Goal: Task Accomplishment & Management: Use online tool/utility

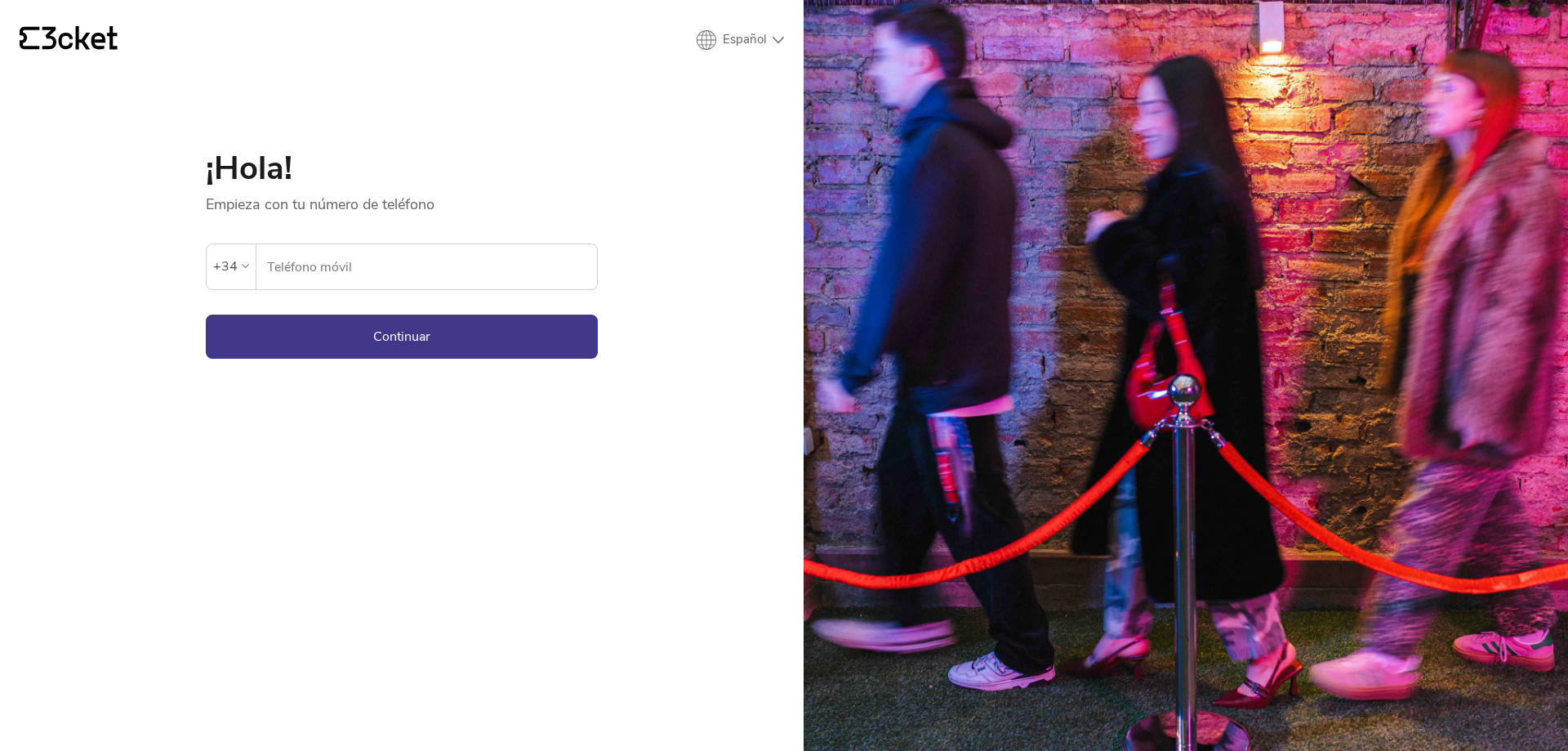
click at [310, 275] on input "Teléfono móvil" at bounding box center [431, 267] width 330 height 45
type input "645433714"
click at [292, 331] on button "Continuar" at bounding box center [402, 337] width 392 height 44
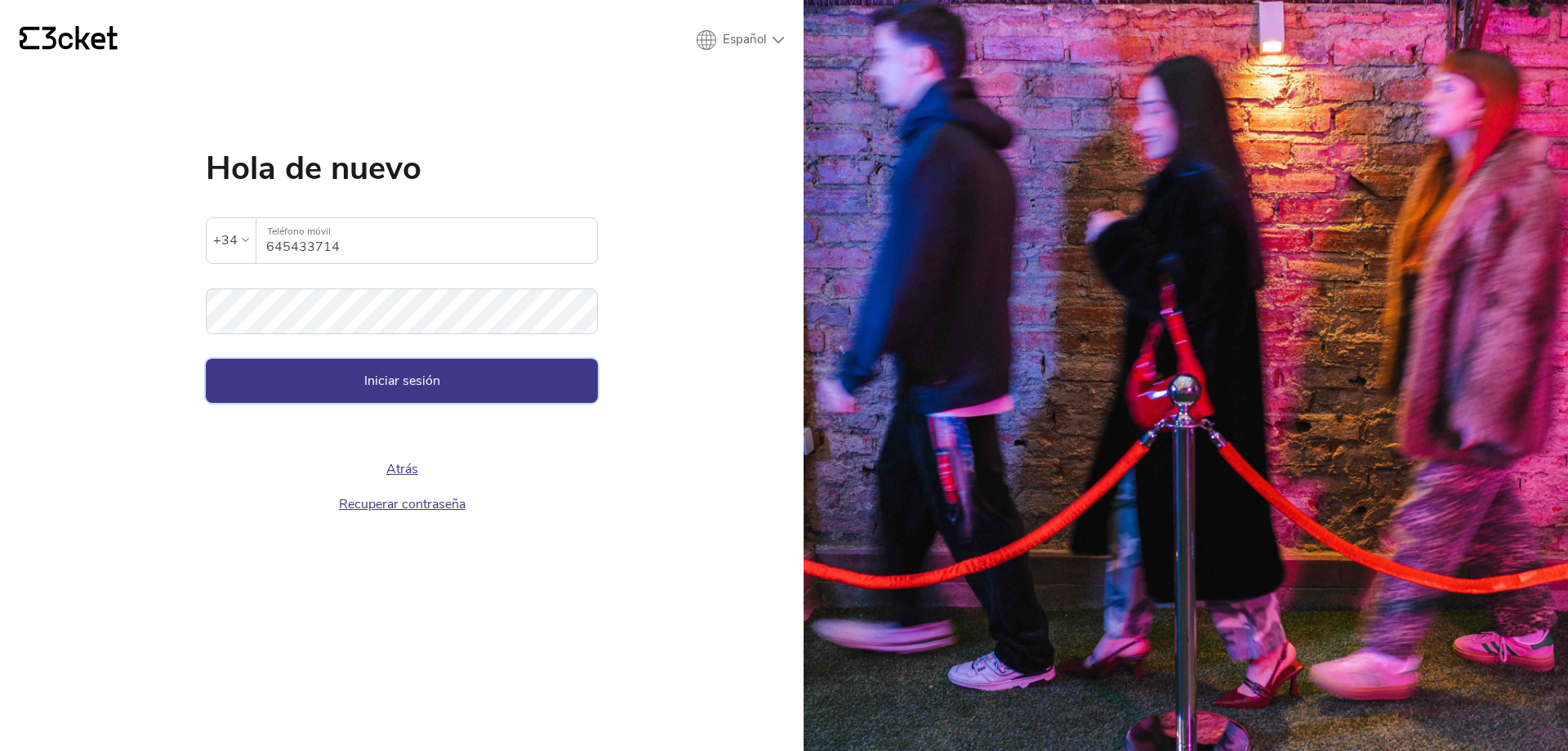
click at [566, 385] on button "Iniciar sesión" at bounding box center [402, 381] width 392 height 44
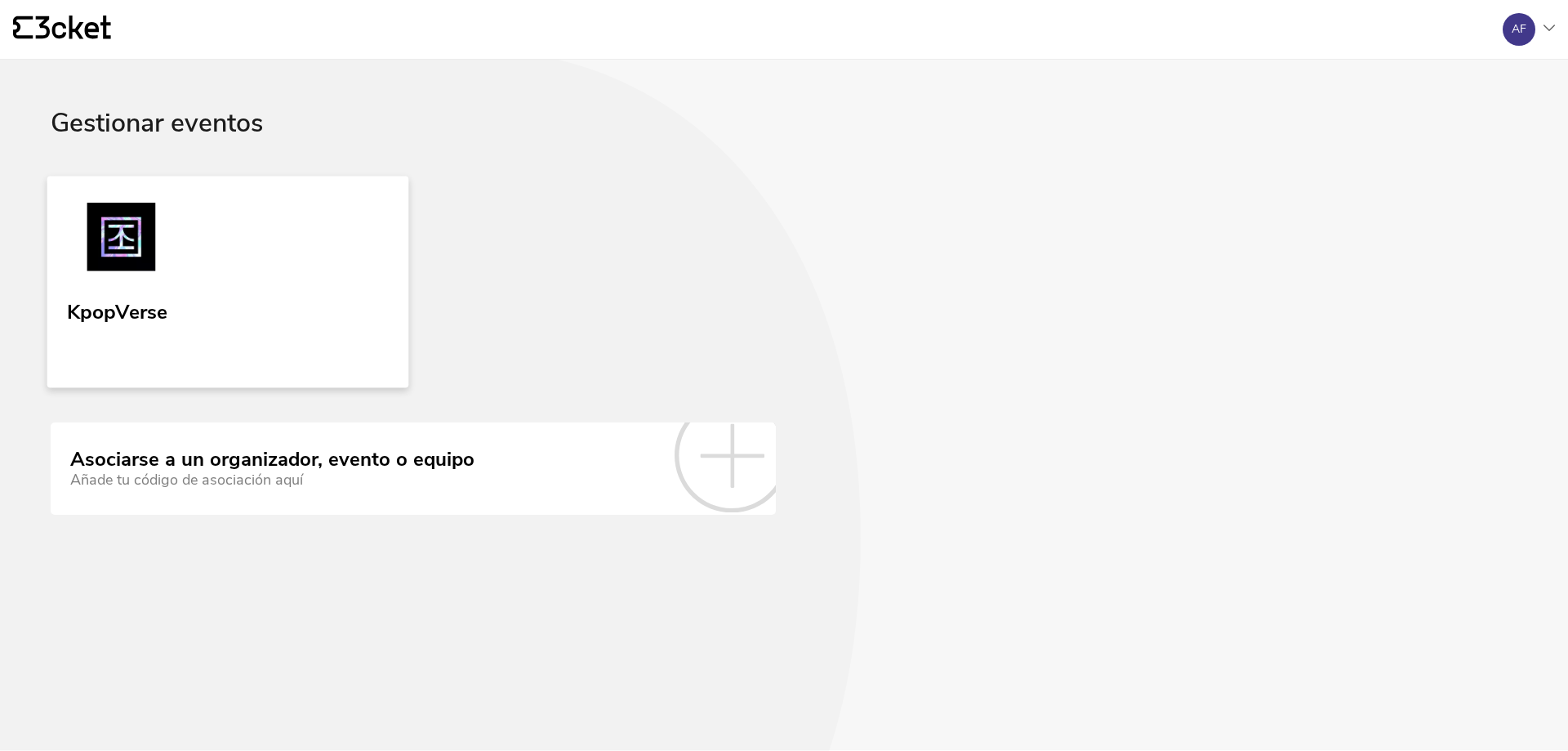
click at [358, 295] on link "KpopVerse" at bounding box center [228, 282] width 362 height 212
